Goal: Information Seeking & Learning: Stay updated

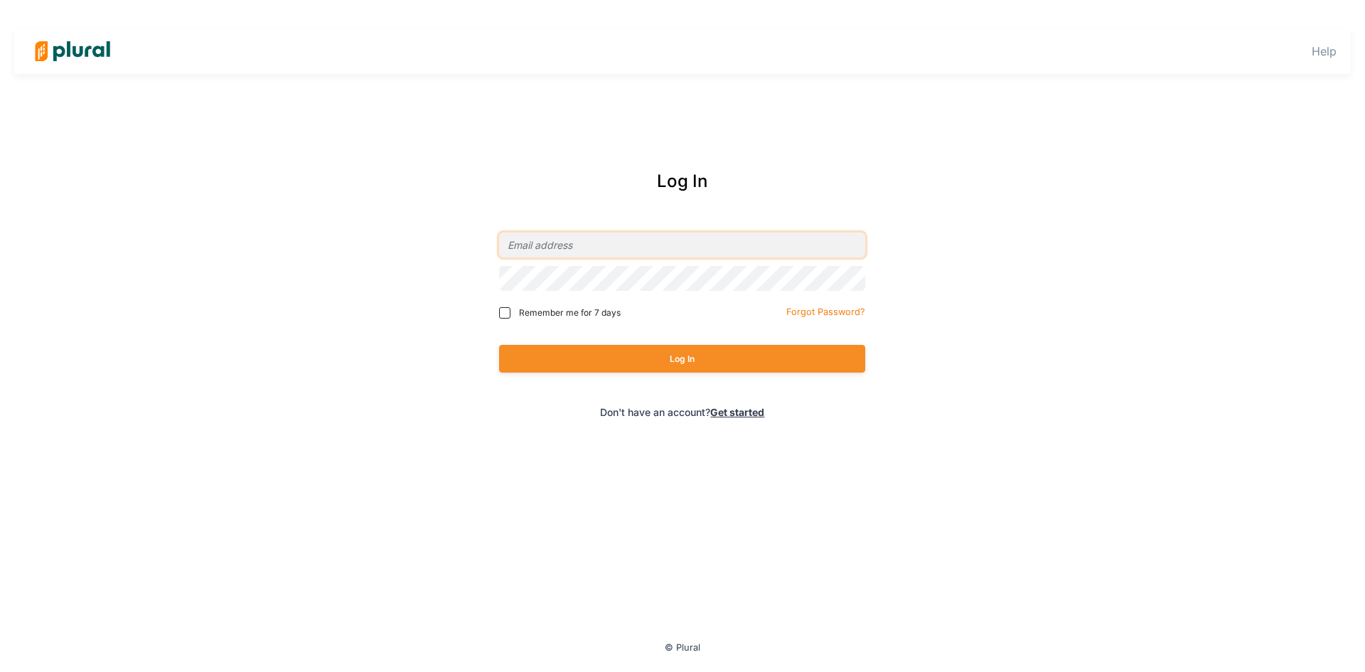
type input "[EMAIL_ADDRESS][DOMAIN_NAME]"
click at [661, 366] on button "Log In" at bounding box center [682, 359] width 366 height 28
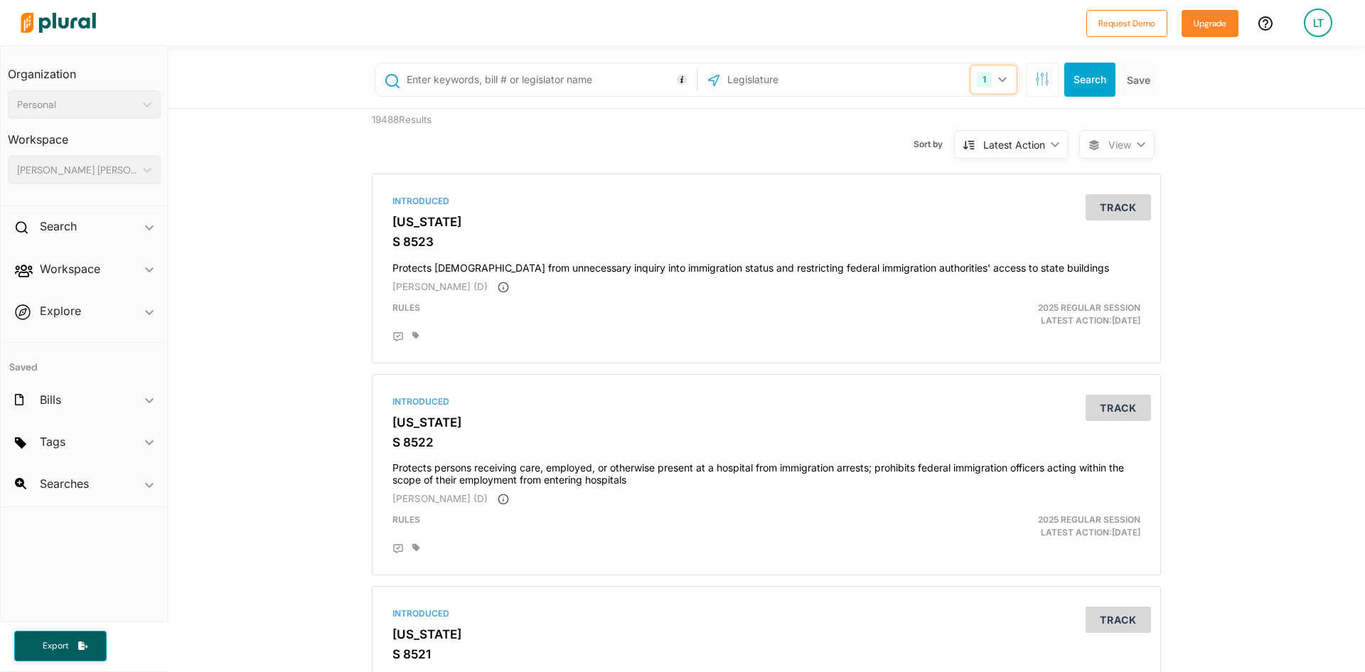
click at [994, 75] on button "1" at bounding box center [993, 79] width 45 height 27
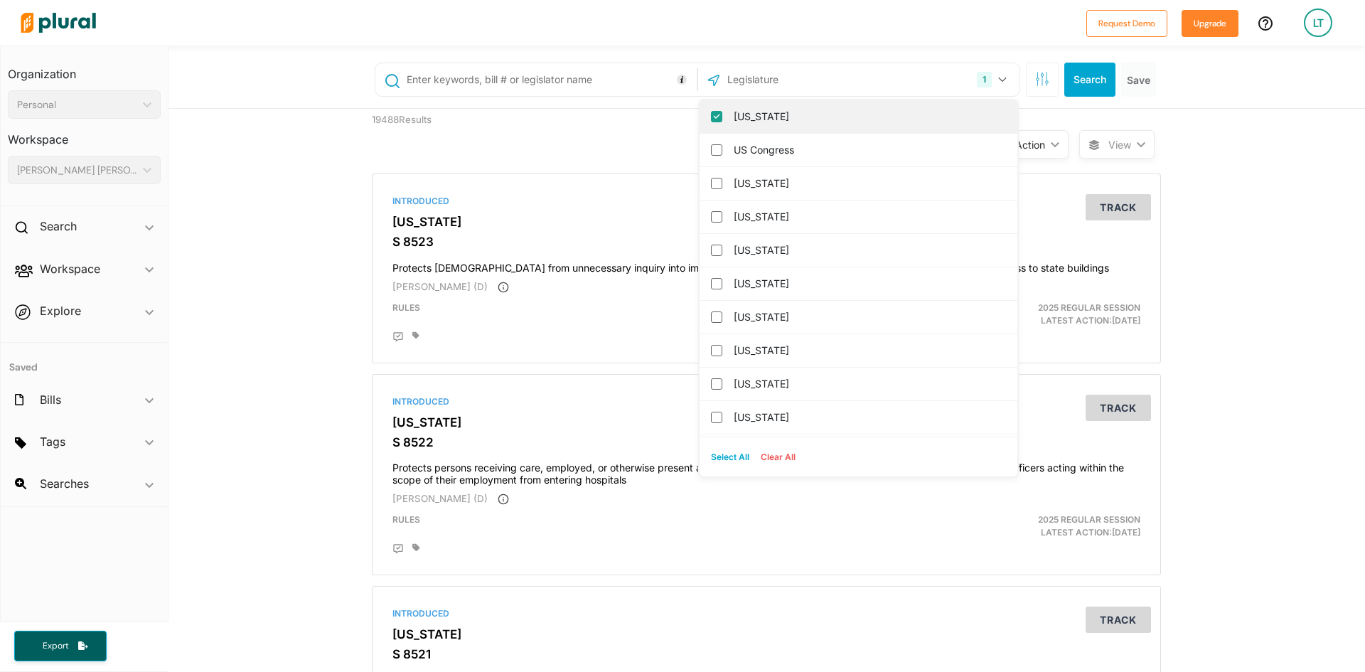
click at [711, 118] on input "[US_STATE]" at bounding box center [716, 116] width 11 height 11
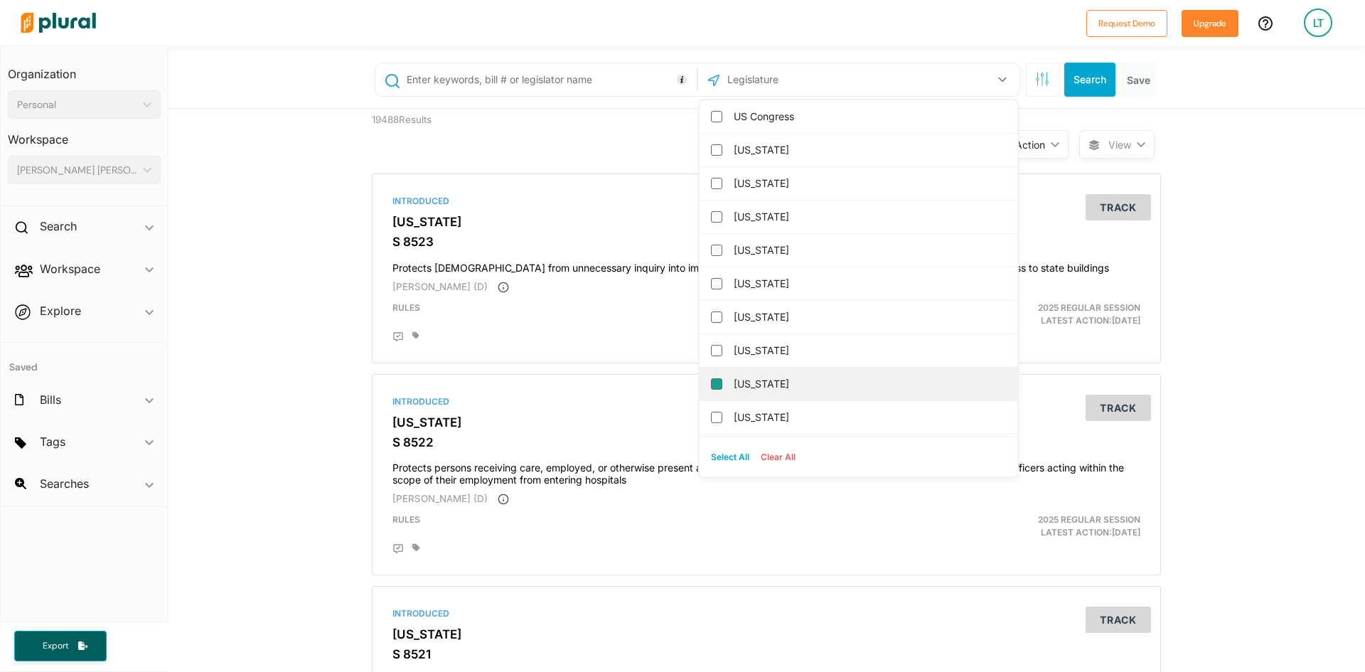
click at [711, 385] on input "[US_STATE]" at bounding box center [716, 383] width 11 height 11
click at [1090, 75] on button "Search" at bounding box center [1089, 80] width 51 height 34
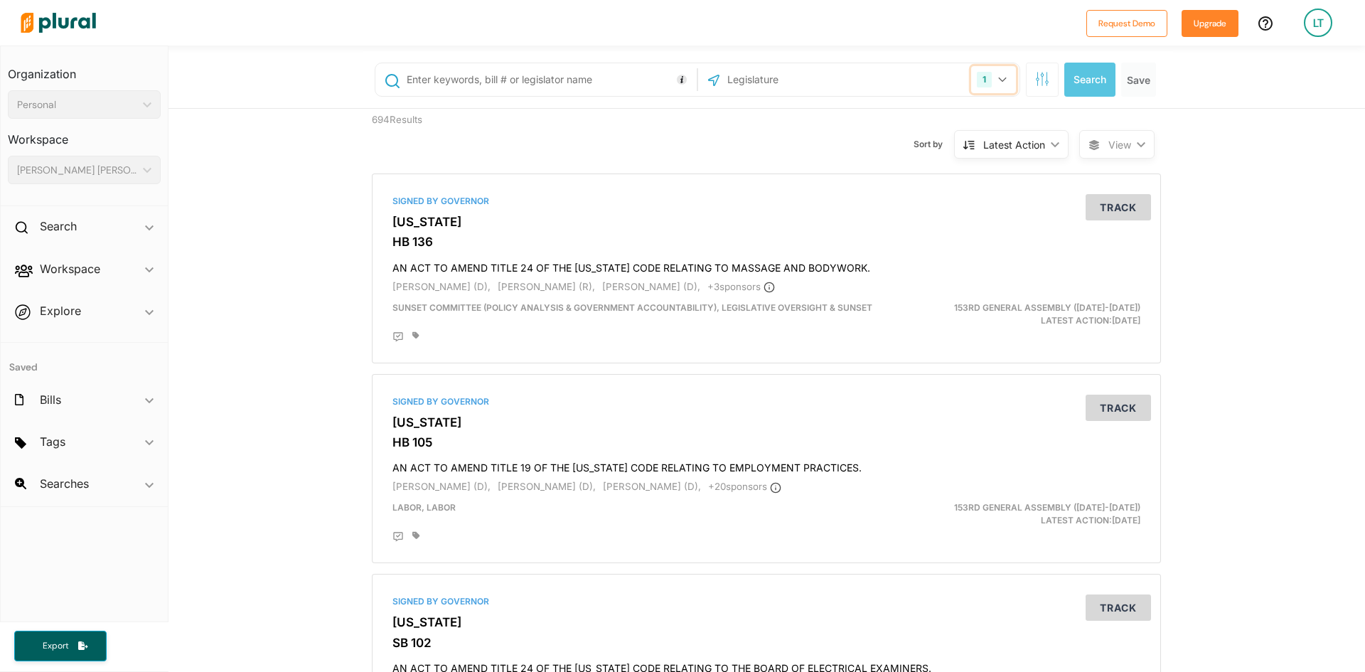
click at [998, 80] on icon "button" at bounding box center [1002, 80] width 9 height 6
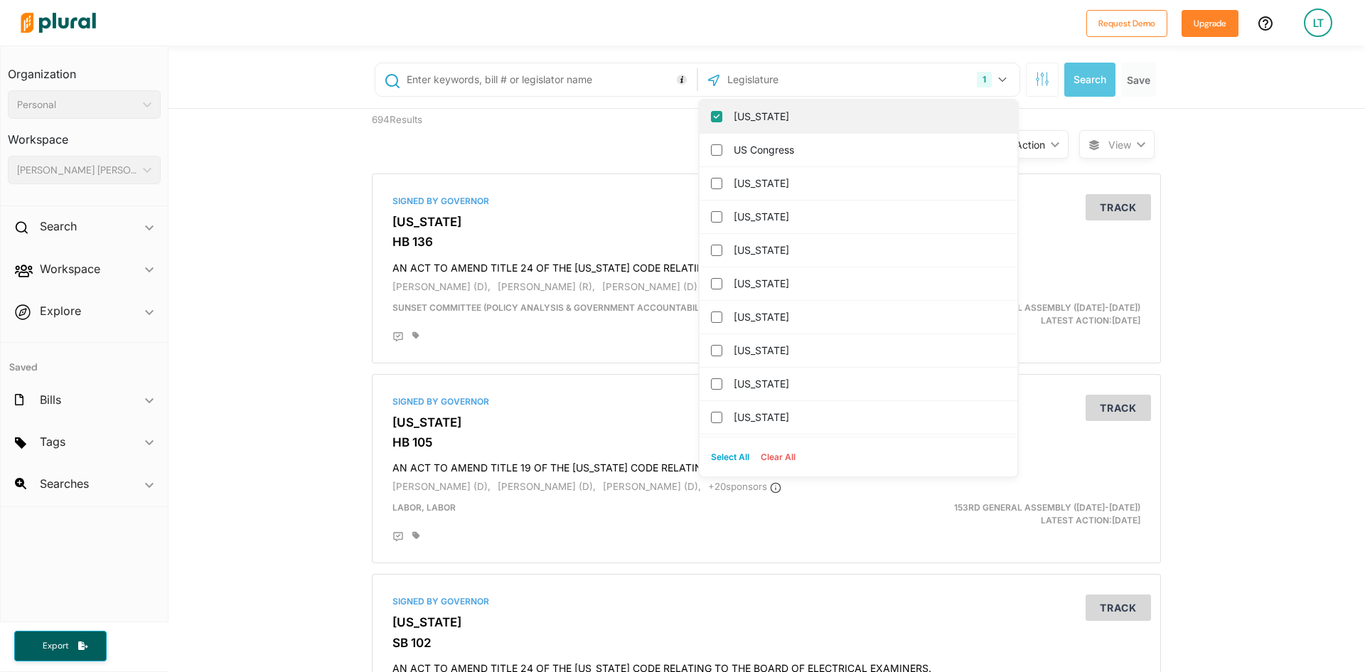
click at [714, 116] on input "[US_STATE]" at bounding box center [716, 116] width 11 height 11
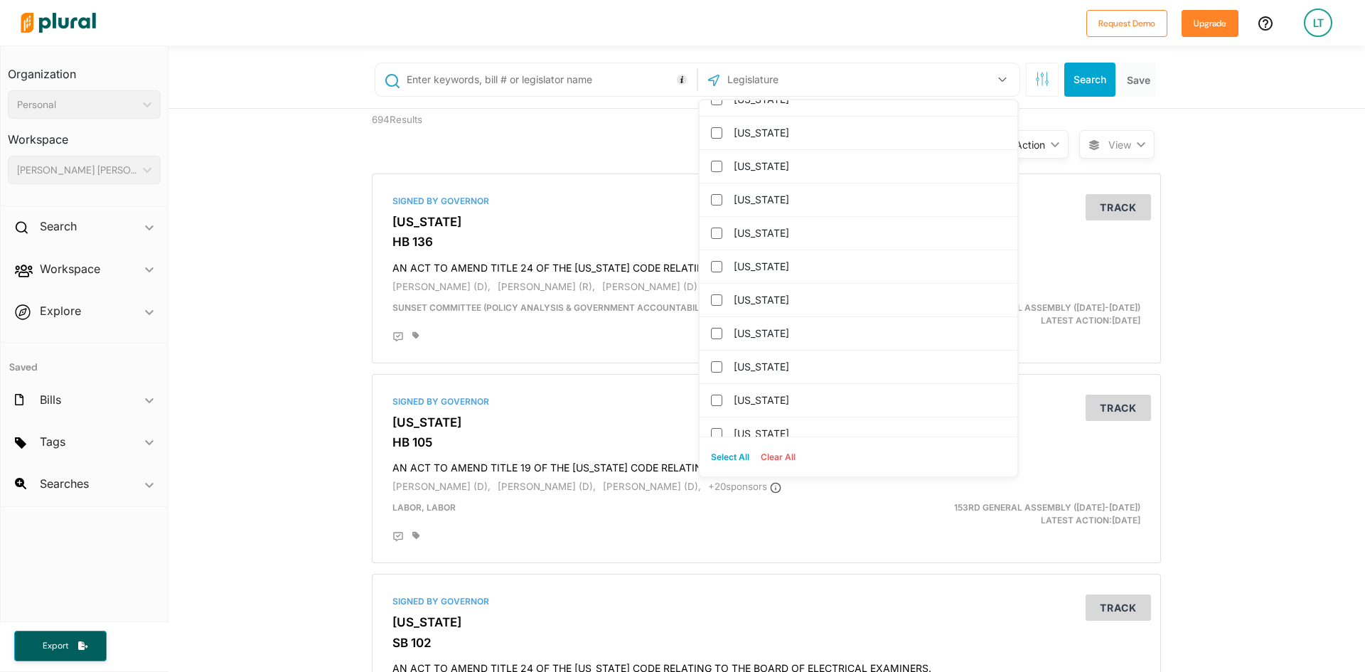
scroll to position [853, 0]
click at [714, 269] on input "[US_STATE]" at bounding box center [716, 265] width 11 height 11
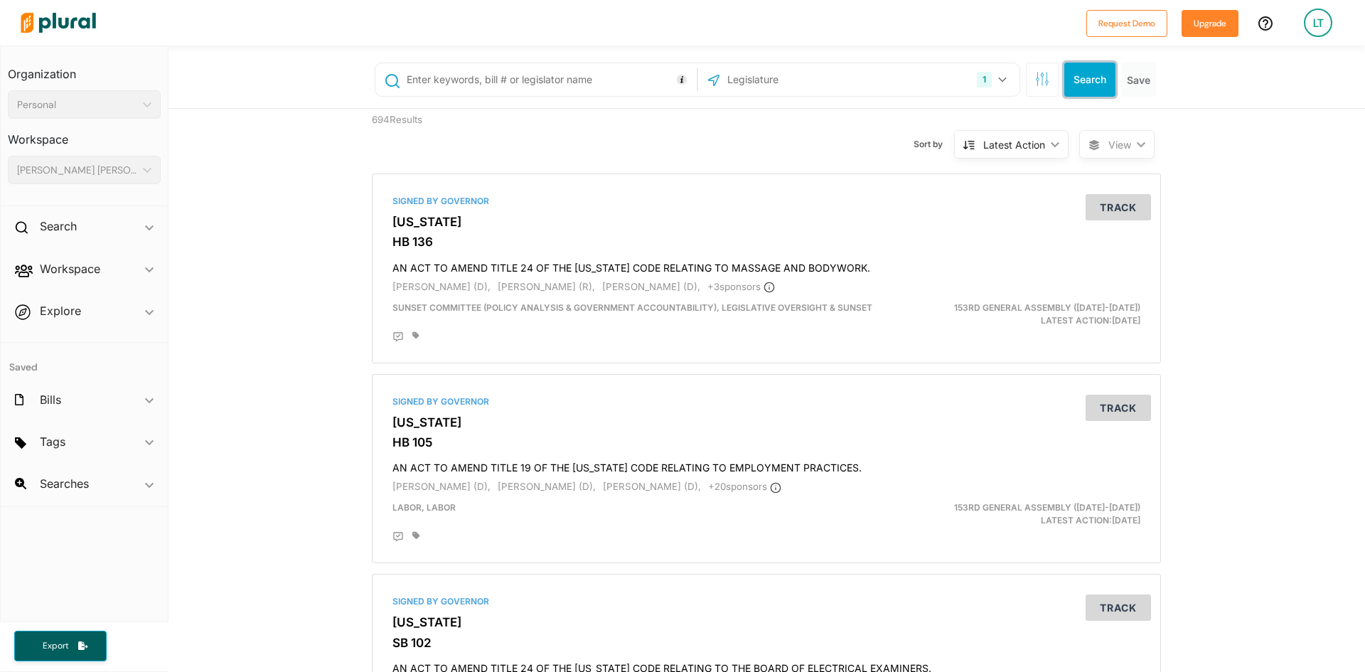
click at [1076, 84] on button "Search" at bounding box center [1089, 80] width 51 height 34
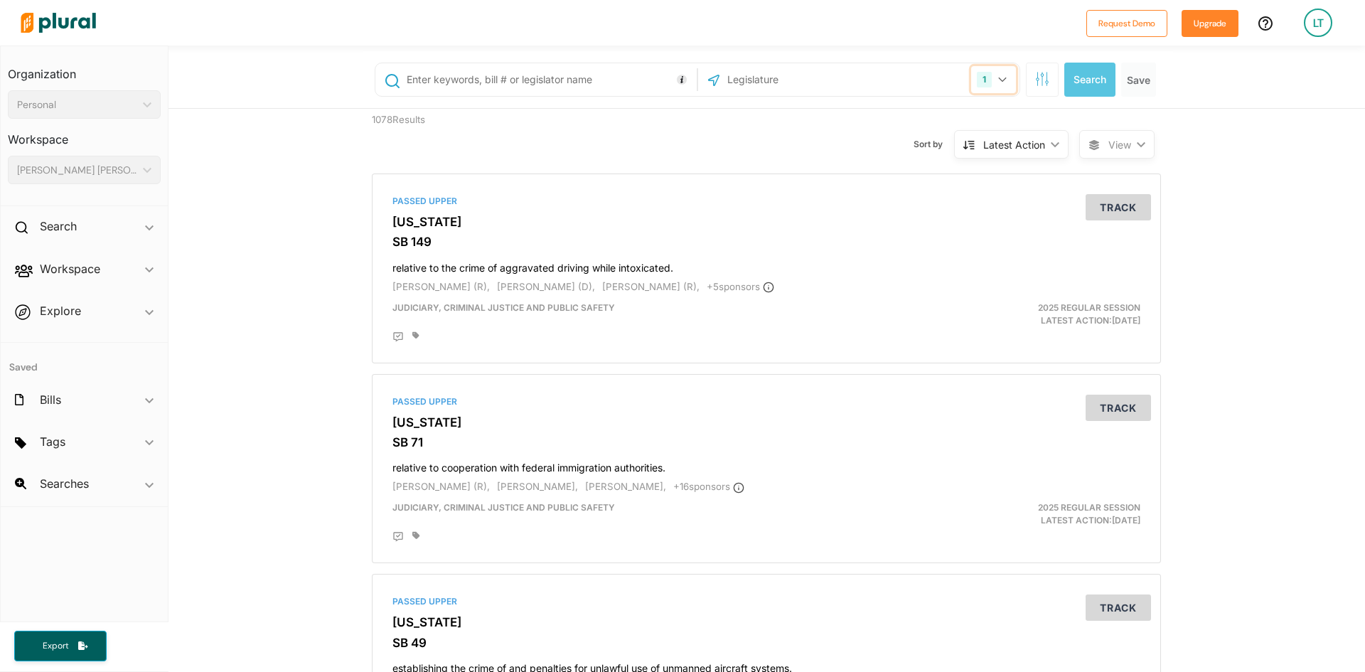
click at [994, 73] on button "1" at bounding box center [993, 79] width 45 height 27
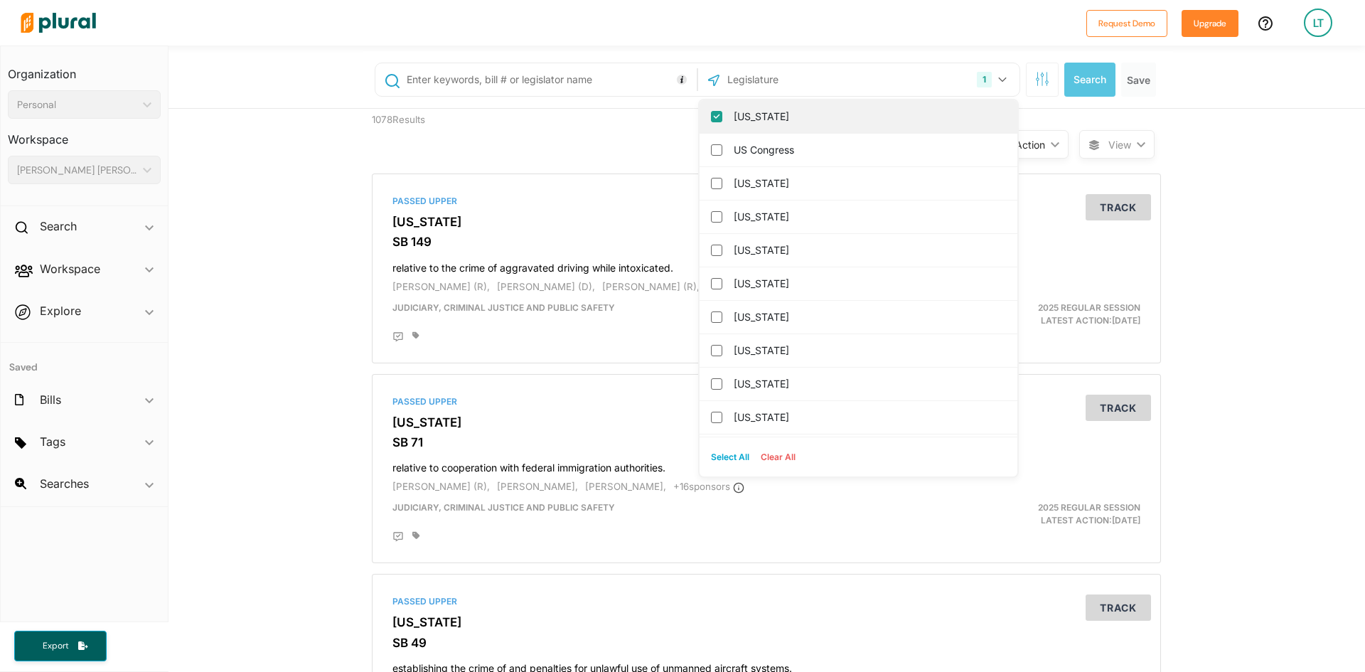
click at [711, 117] on input "[US_STATE]" at bounding box center [716, 116] width 11 height 11
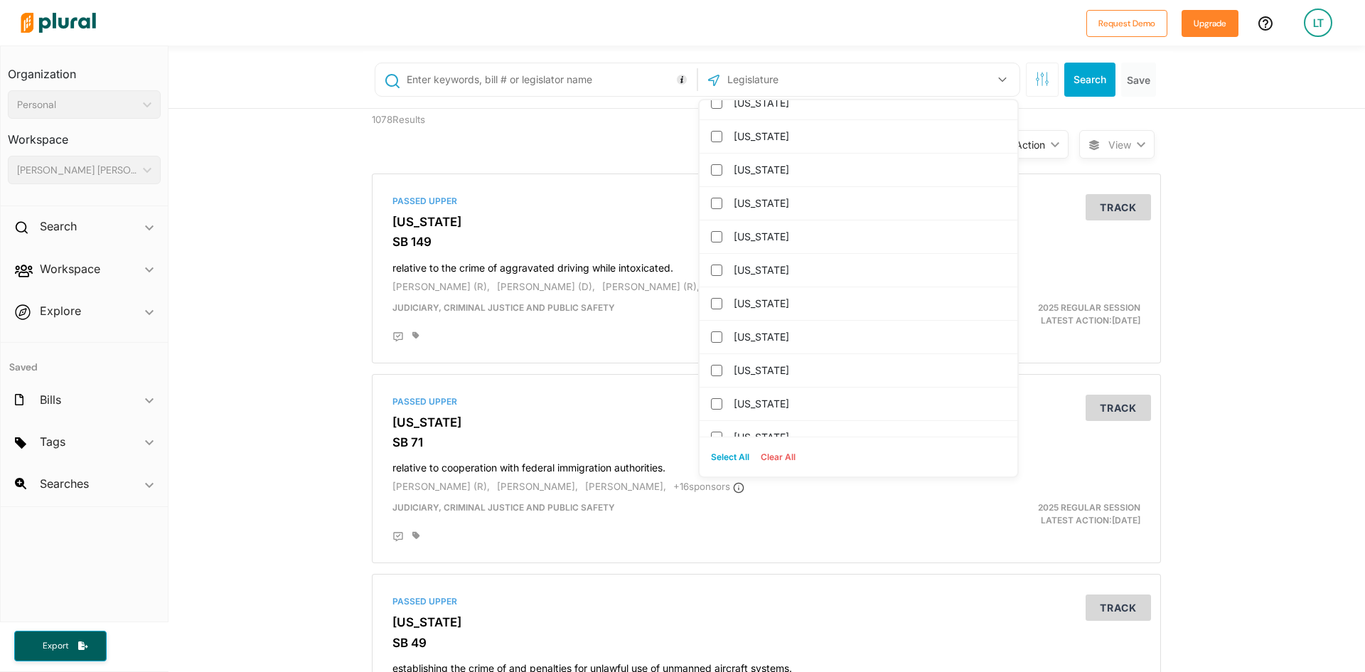
scroll to position [853, 0]
click at [712, 300] on input "[US_STATE]" at bounding box center [716, 299] width 11 height 11
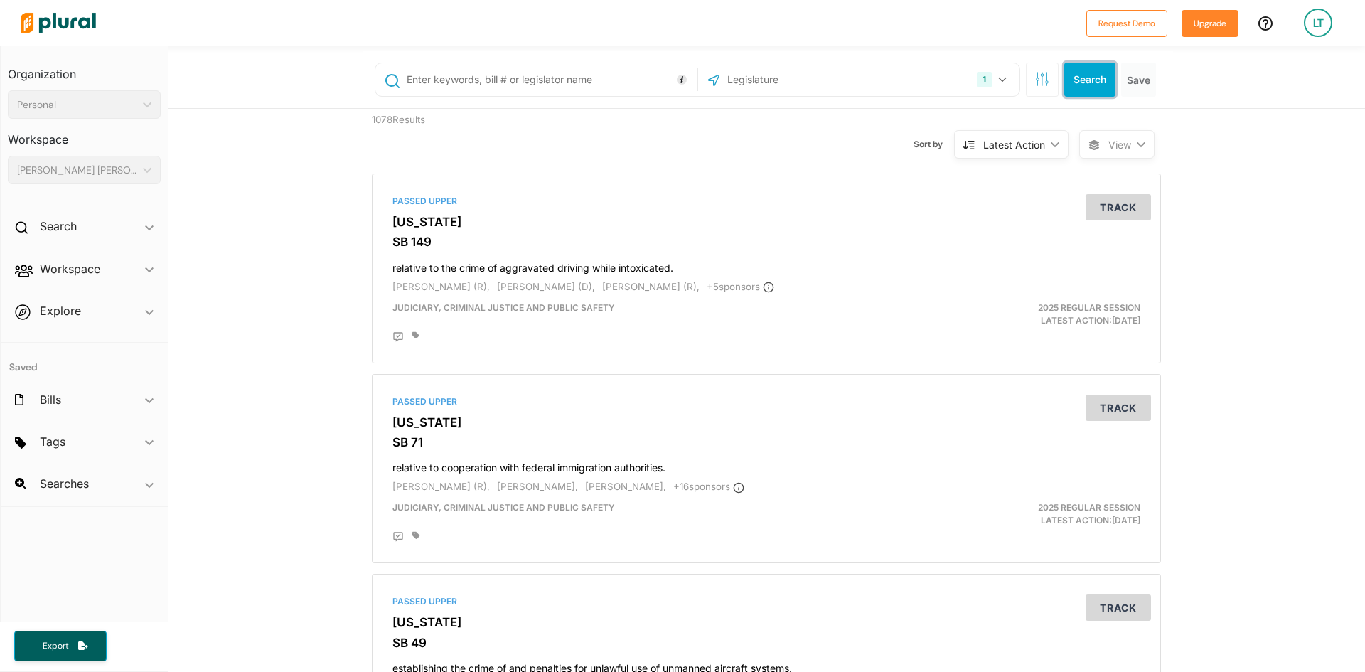
click at [1093, 77] on button "Search" at bounding box center [1089, 80] width 51 height 34
